Goal: Check status: Check status

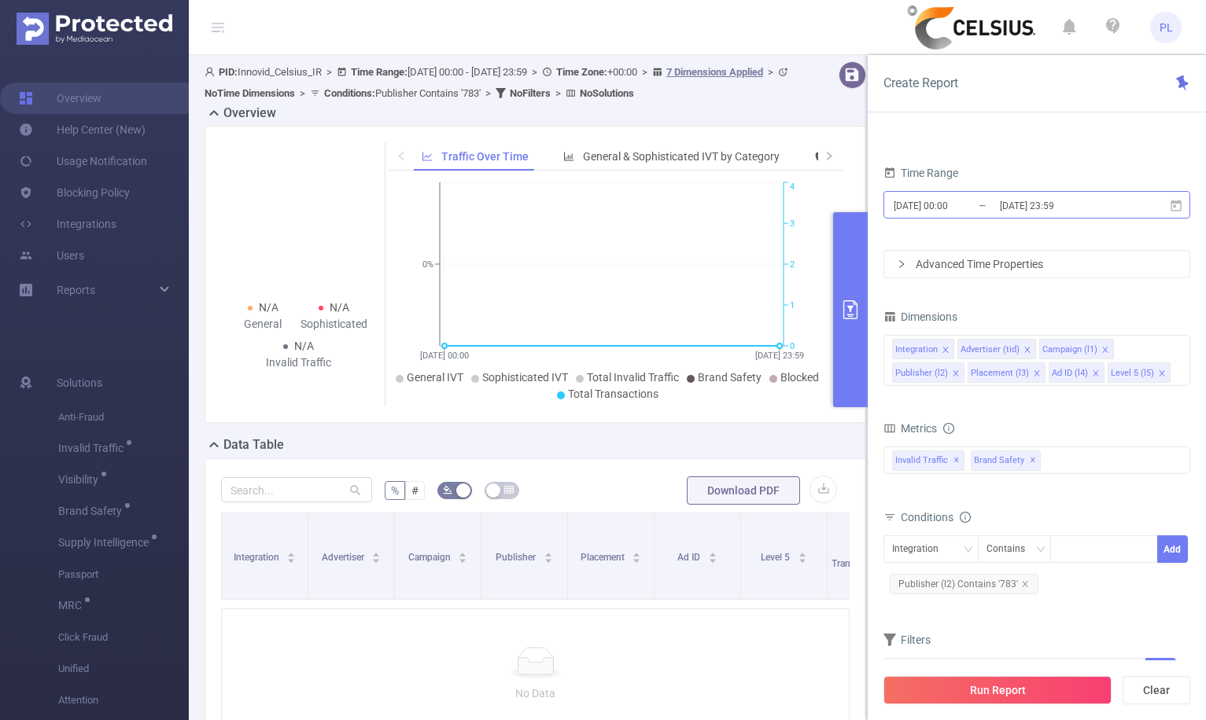
click at [996, 210] on input "[DATE] 00:00" at bounding box center [955, 205] width 127 height 21
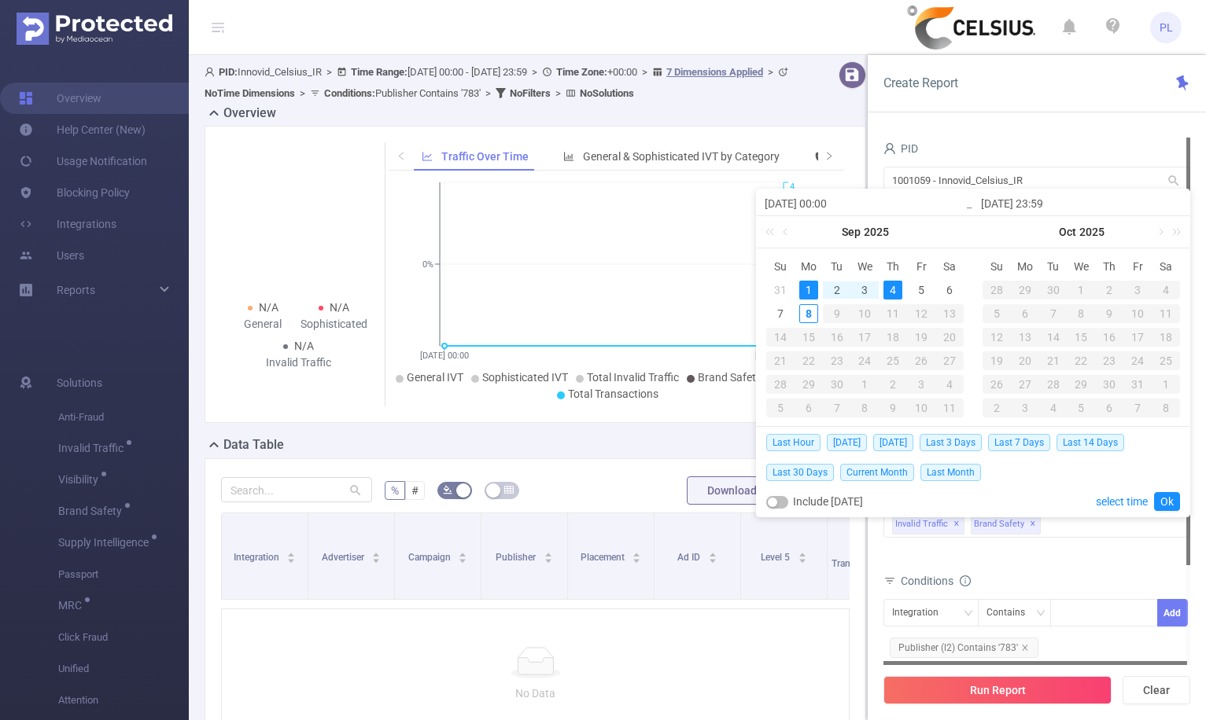
click at [1018, 142] on div "PID" at bounding box center [1036, 151] width 307 height 26
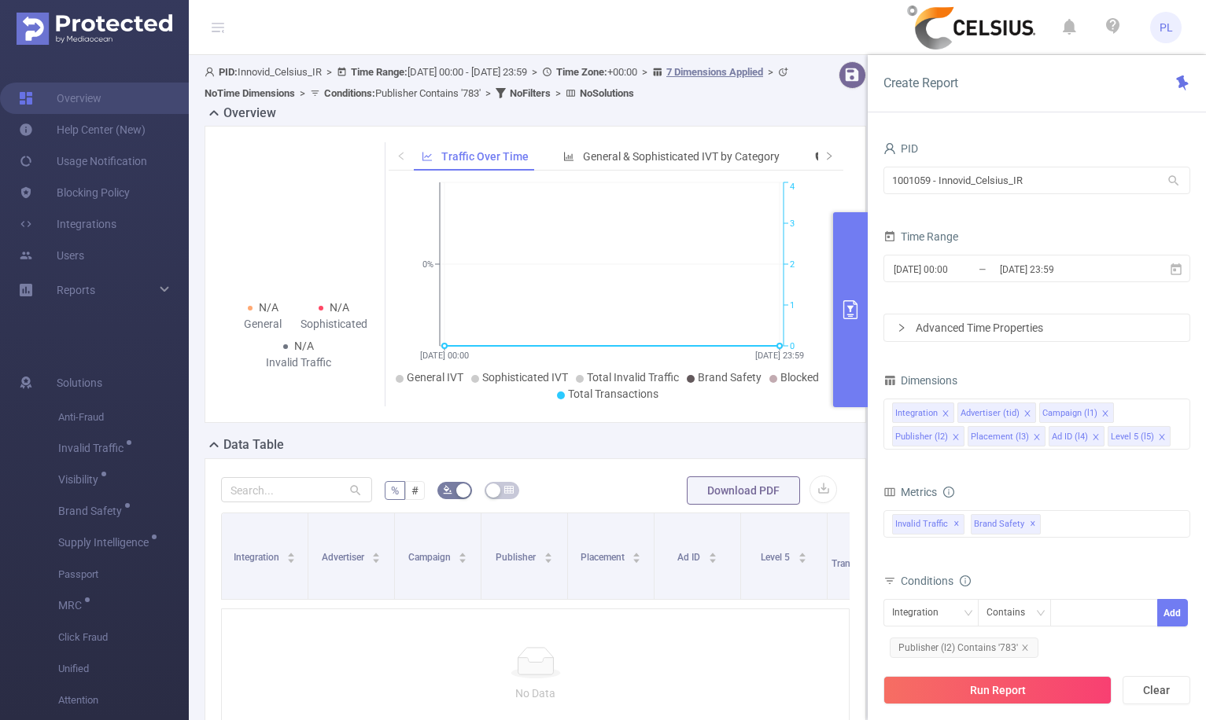
click at [1164, 31] on span "PL" at bounding box center [1165, 27] width 13 height 31
click at [775, 22] on header "PL" at bounding box center [603, 27] width 1206 height 55
click at [901, 179] on input "1001059 - Innovid_Celsius_IR" at bounding box center [1036, 181] width 307 height 28
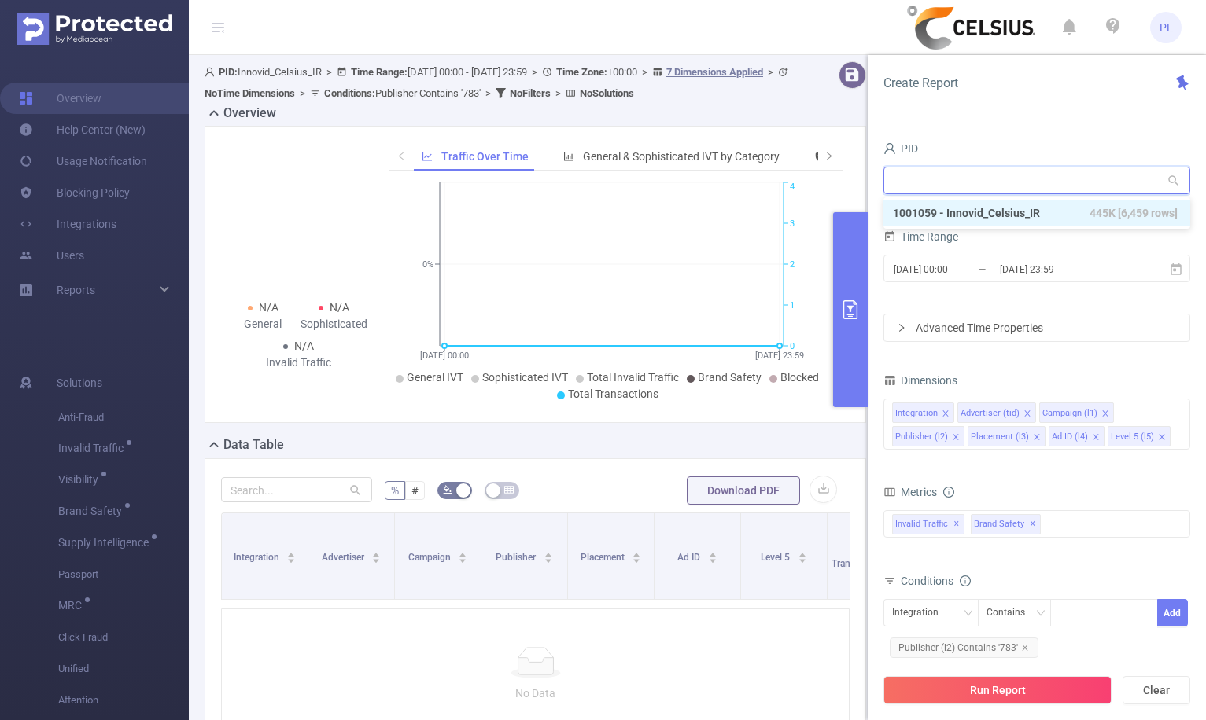
paste input "1000495"
type input "1000495"
click at [990, 213] on li "1000495 - PlayWorks 942K [134K rows]" at bounding box center [1036, 213] width 307 height 25
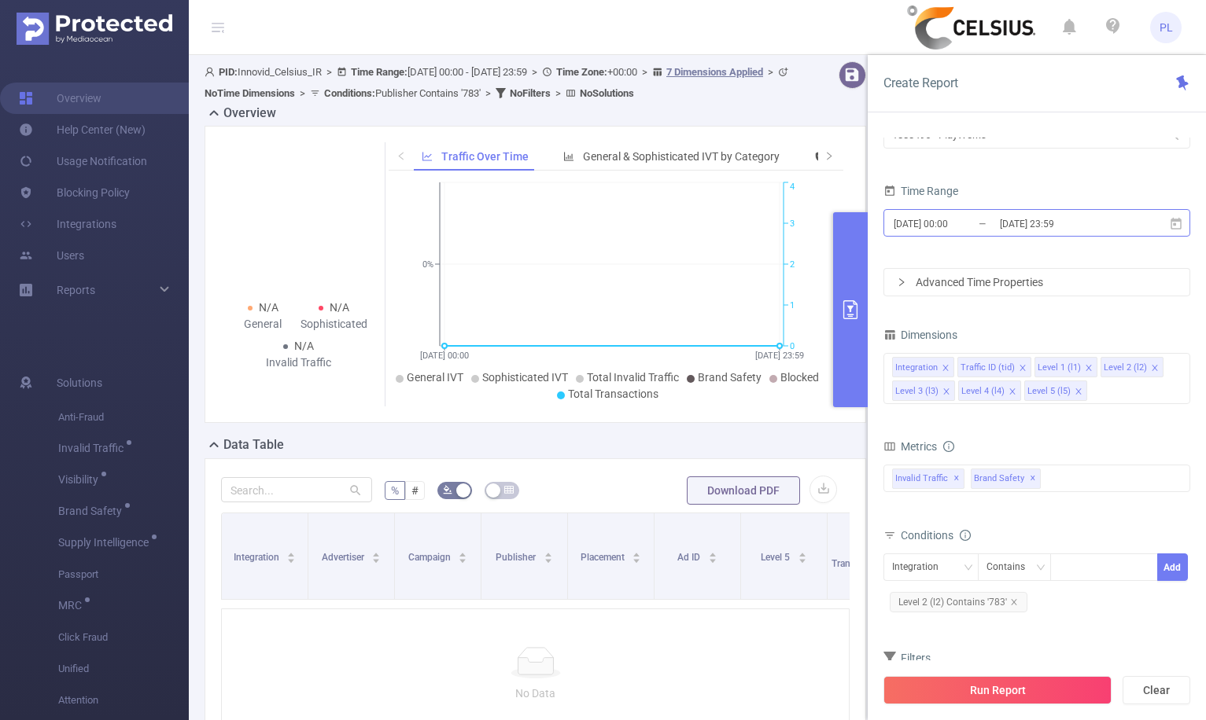
click at [1026, 221] on input "[DATE] 23:59" at bounding box center [1061, 223] width 127 height 21
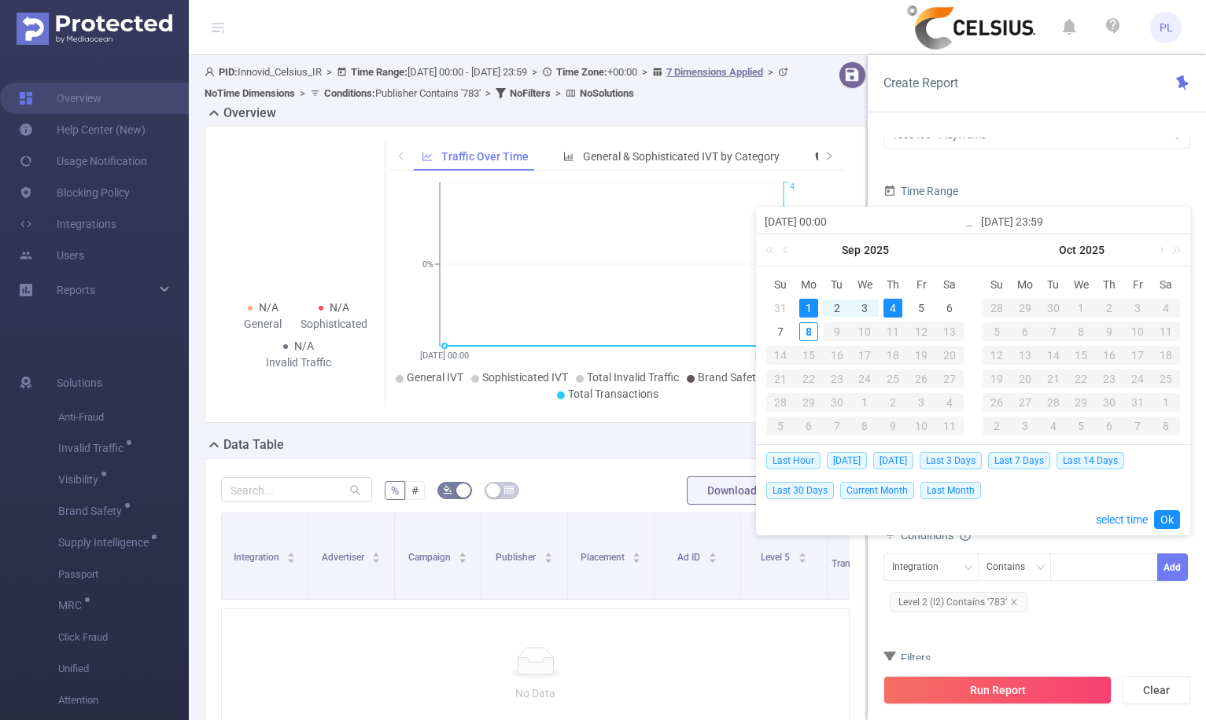
click at [808, 311] on div "1" at bounding box center [808, 308] width 19 height 19
click at [808, 334] on div "8" at bounding box center [808, 331] width 19 height 19
type input "[DATE] 15:00"
click at [1025, 462] on span "Last 7 Days" at bounding box center [1019, 460] width 62 height 17
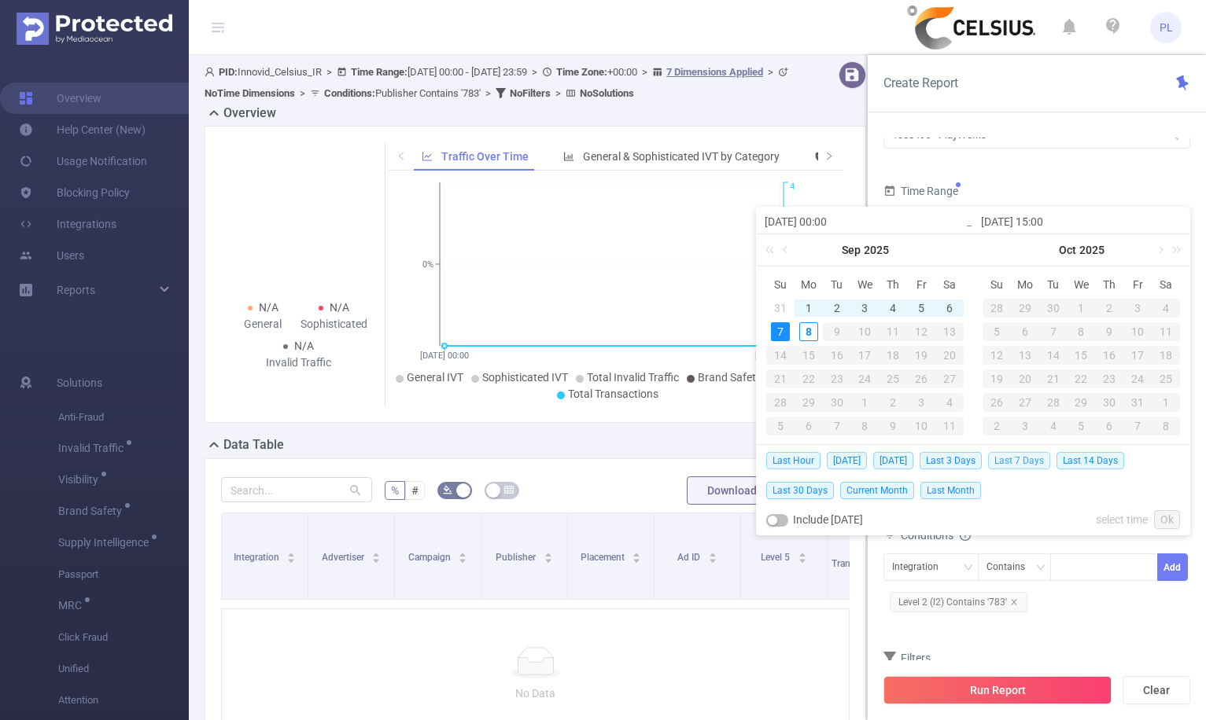
type input "[DATE] 23:59"
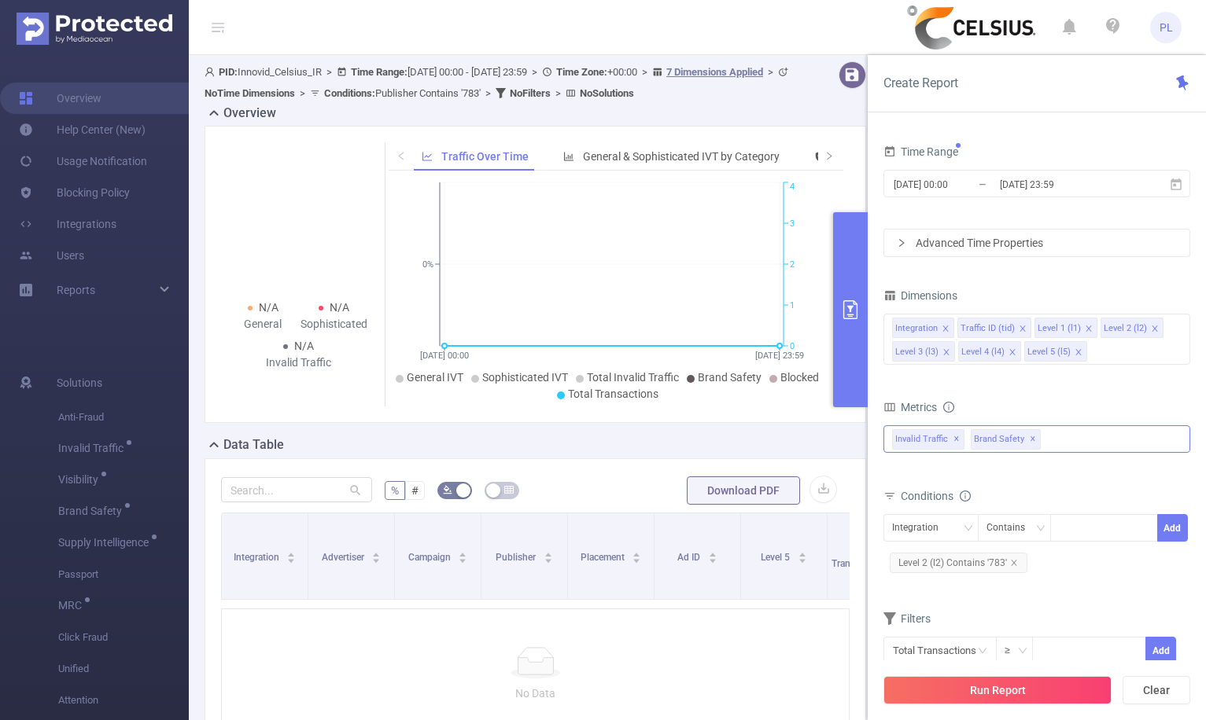
click at [1029, 440] on span "✕" at bounding box center [1032, 439] width 6 height 19
click at [1013, 562] on icon "icon: close" at bounding box center [1014, 563] width 8 height 8
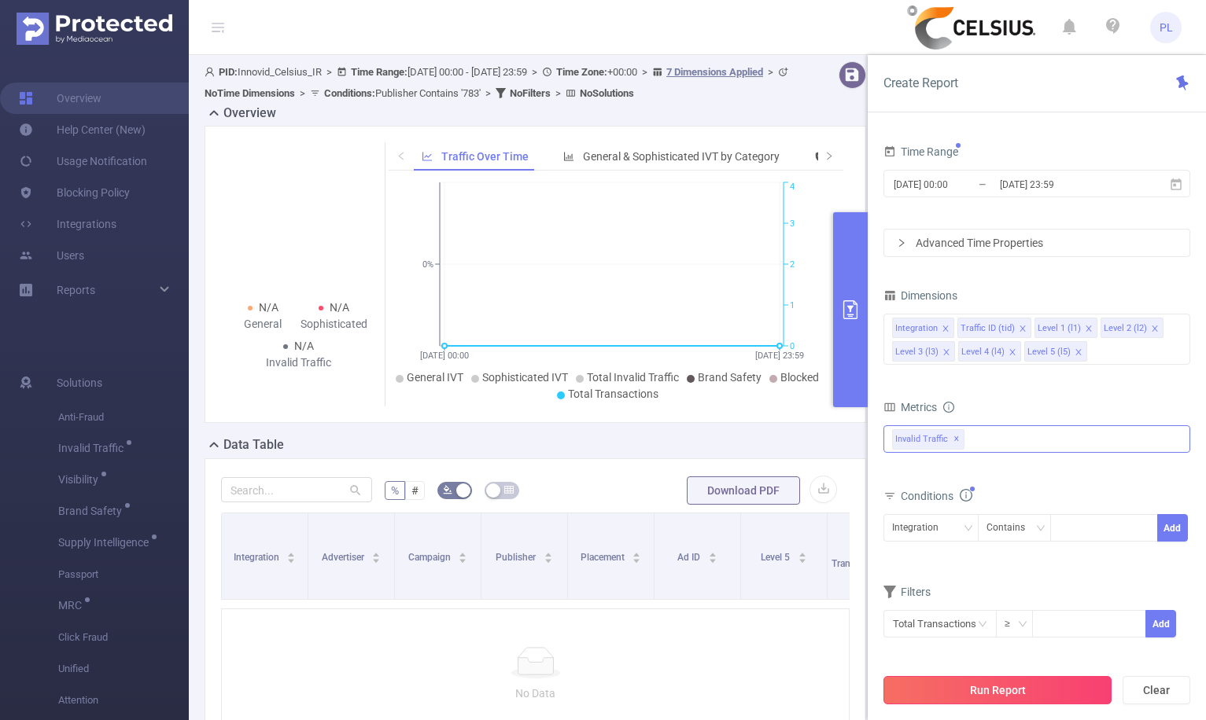
click at [1008, 685] on button "Run Report" at bounding box center [997, 690] width 228 height 28
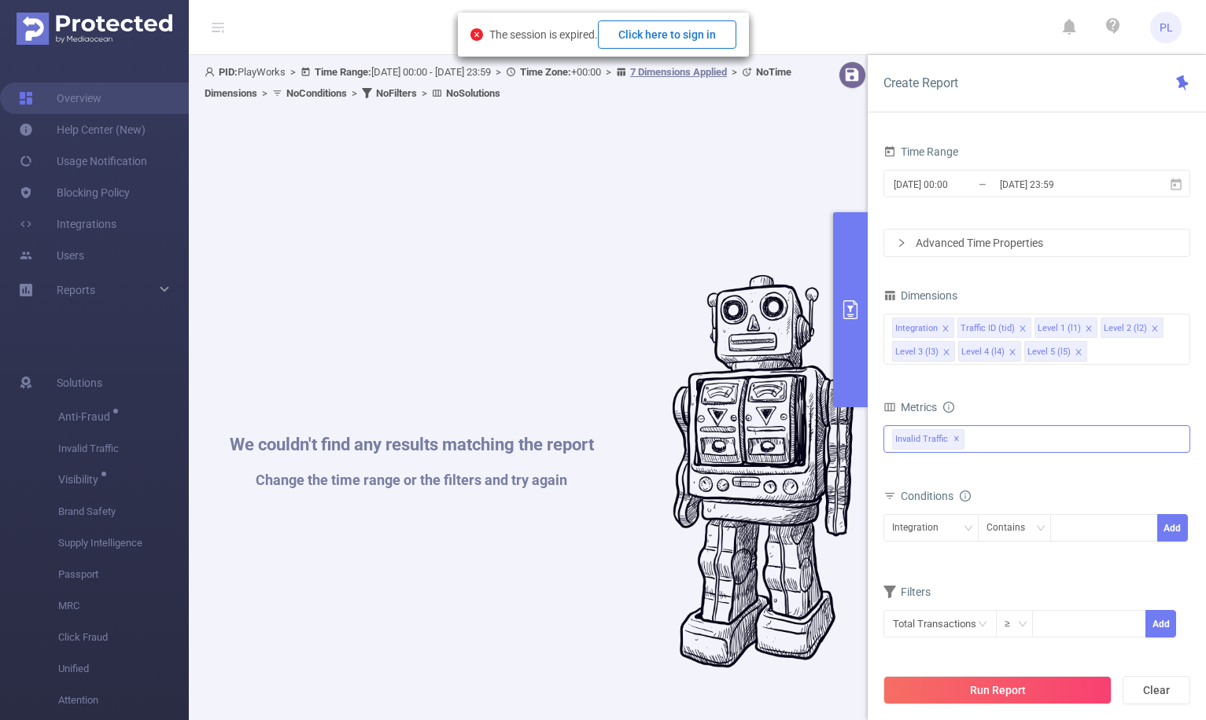
click at [707, 38] on button "Click here to sign in" at bounding box center [667, 34] width 138 height 28
